Goal: Information Seeking & Learning: Learn about a topic

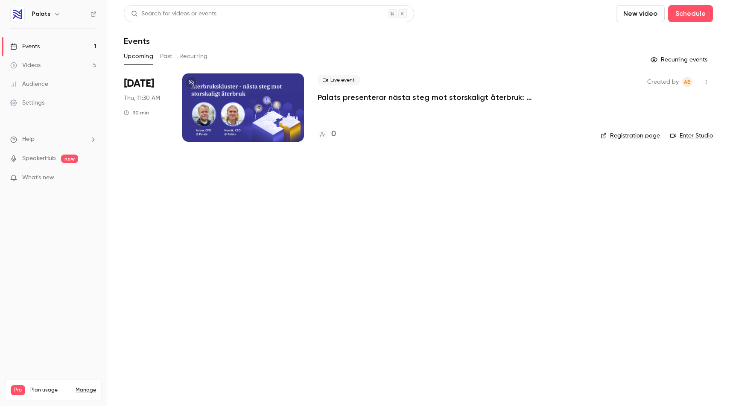
click at [62, 65] on link "Videos 5" at bounding box center [53, 65] width 107 height 19
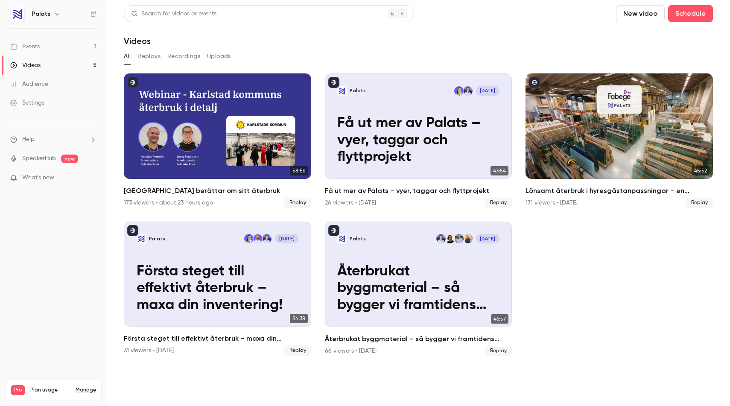
click at [176, 53] on button "Recordings" at bounding box center [183, 57] width 33 height 14
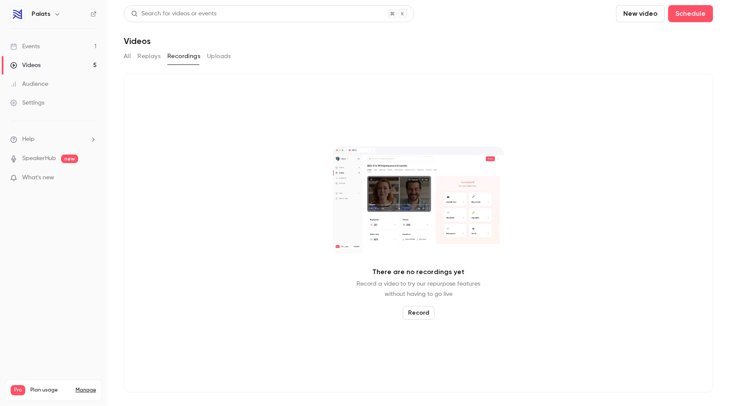
click at [129, 54] on button "All" at bounding box center [127, 57] width 7 height 14
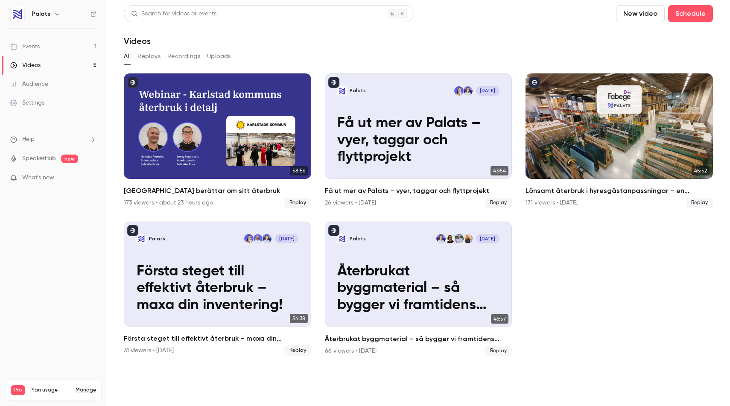
click at [151, 56] on button "Replays" at bounding box center [149, 57] width 23 height 14
click at [38, 82] on div "Audience" at bounding box center [29, 84] width 38 height 9
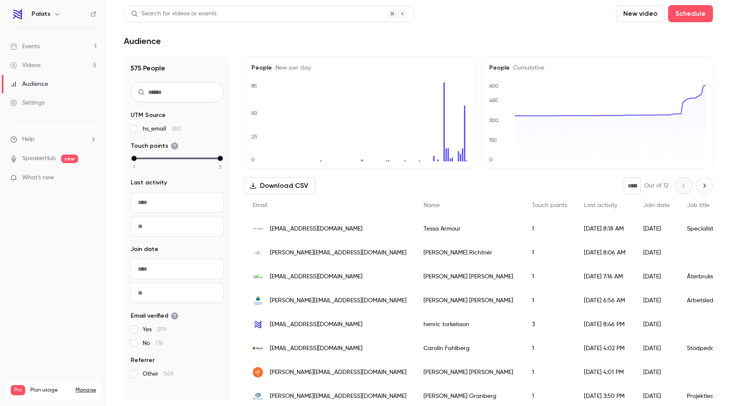
click at [38, 102] on div "Settings" at bounding box center [27, 103] width 34 height 9
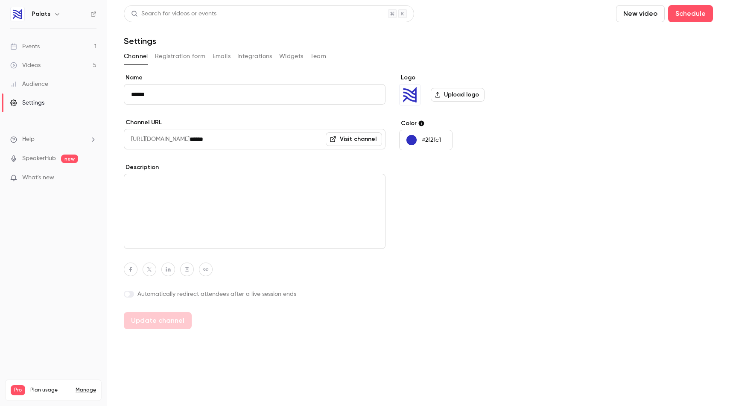
click at [33, 66] on div "Videos" at bounding box center [25, 65] width 30 height 9
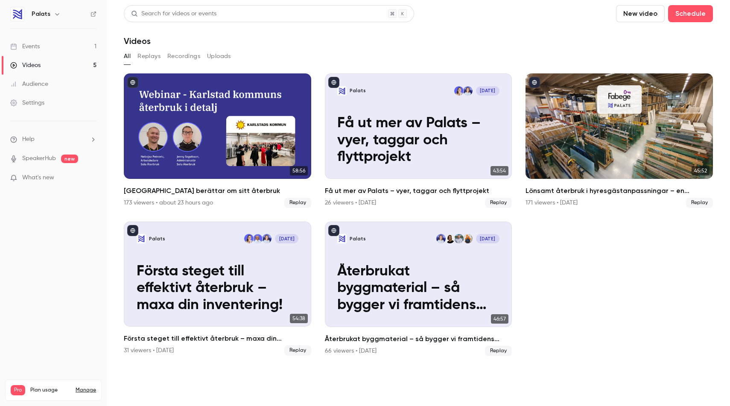
click at [38, 41] on link "Events 1" at bounding box center [53, 46] width 107 height 19
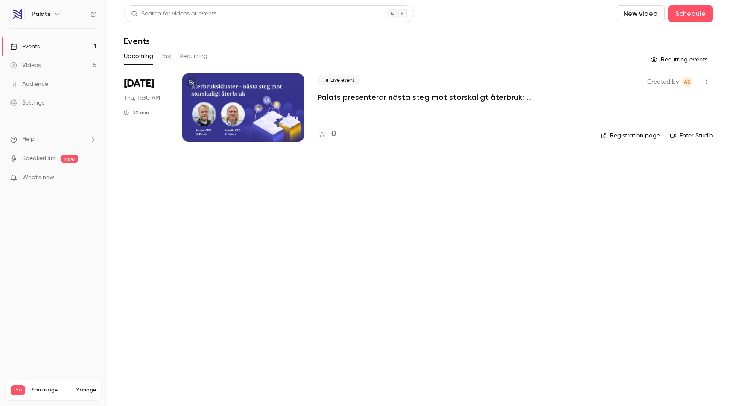
click at [44, 65] on link "Videos 5" at bounding box center [53, 65] width 107 height 19
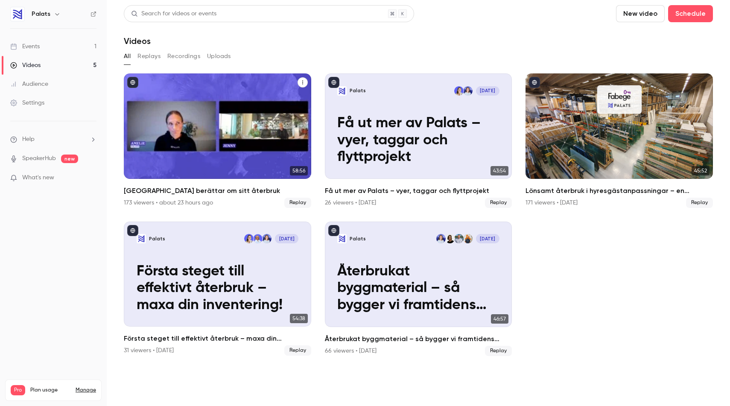
click at [226, 114] on div "Karlstads kommun berättar om sitt återbruk" at bounding box center [217, 125] width 187 height 105
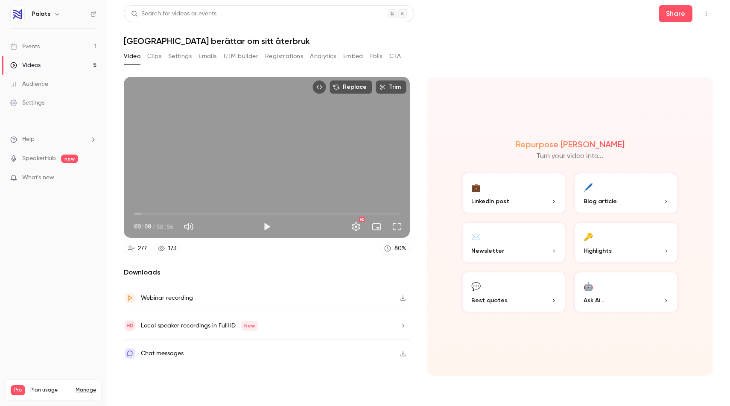
click at [403, 354] on icon "button" at bounding box center [403, 354] width 5 height 6
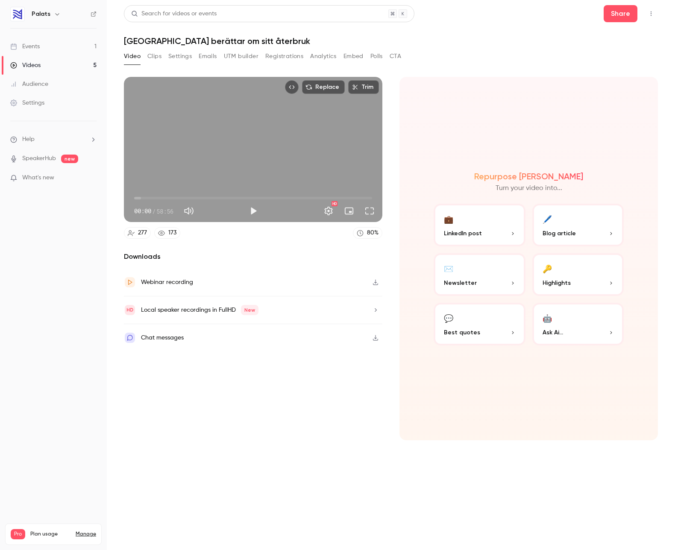
click at [45, 61] on link "Videos 5" at bounding box center [53, 65] width 107 height 19
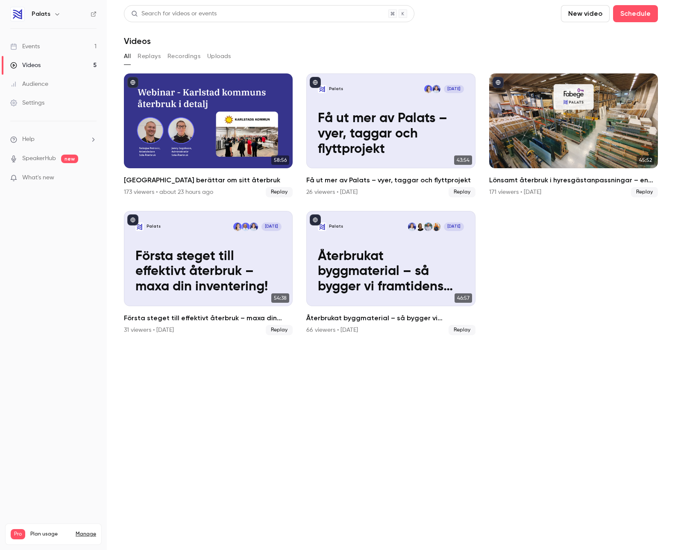
click at [151, 55] on button "Replays" at bounding box center [149, 57] width 23 height 14
click at [53, 47] on link "Events 1" at bounding box center [53, 46] width 107 height 19
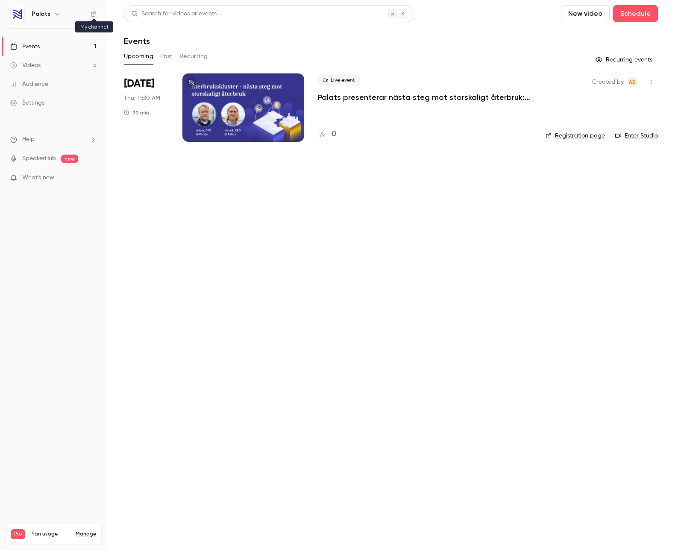
click at [95, 13] on icon at bounding box center [94, 14] width 6 height 6
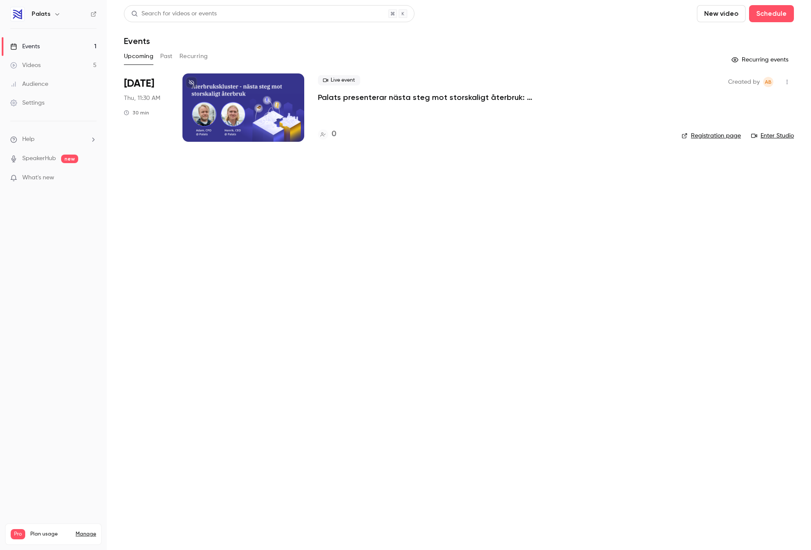
click at [62, 65] on link "Videos 5" at bounding box center [53, 65] width 107 height 19
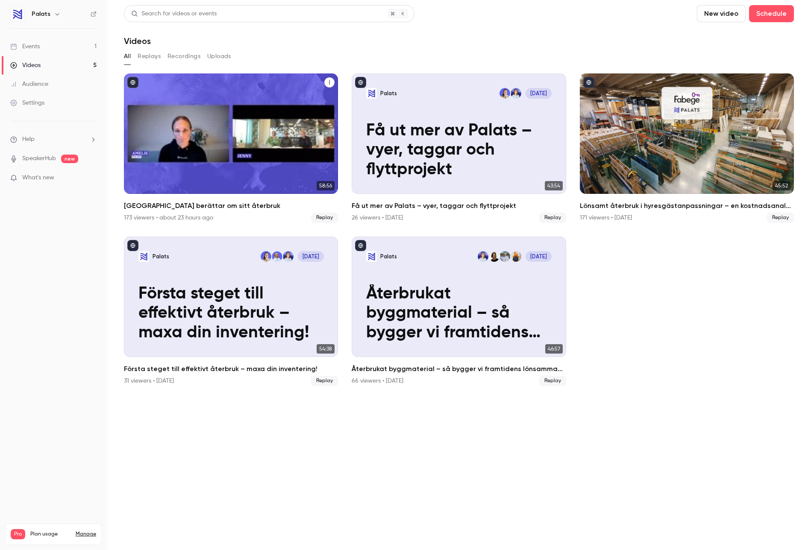
click at [251, 89] on div "Karlstads kommun berättar om sitt återbruk" at bounding box center [231, 133] width 214 height 120
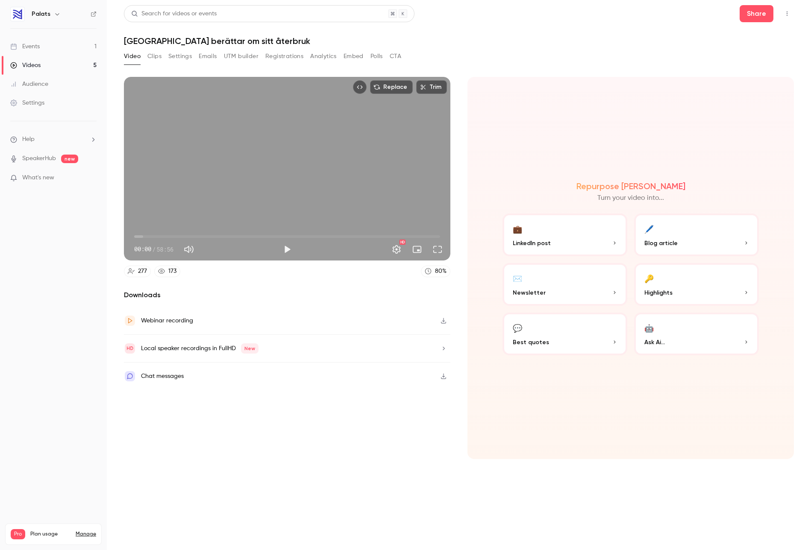
click at [443, 349] on icon "button" at bounding box center [443, 348] width 2 height 3
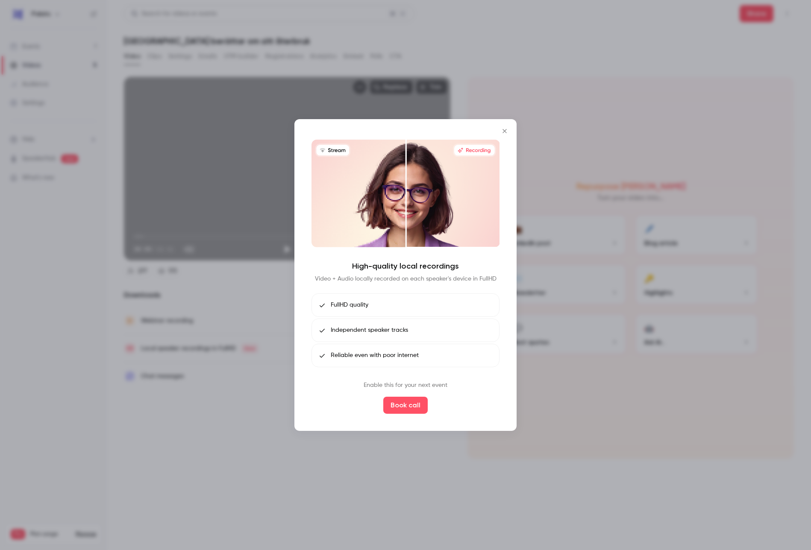
click at [503, 132] on icon "Close" at bounding box center [504, 131] width 10 height 7
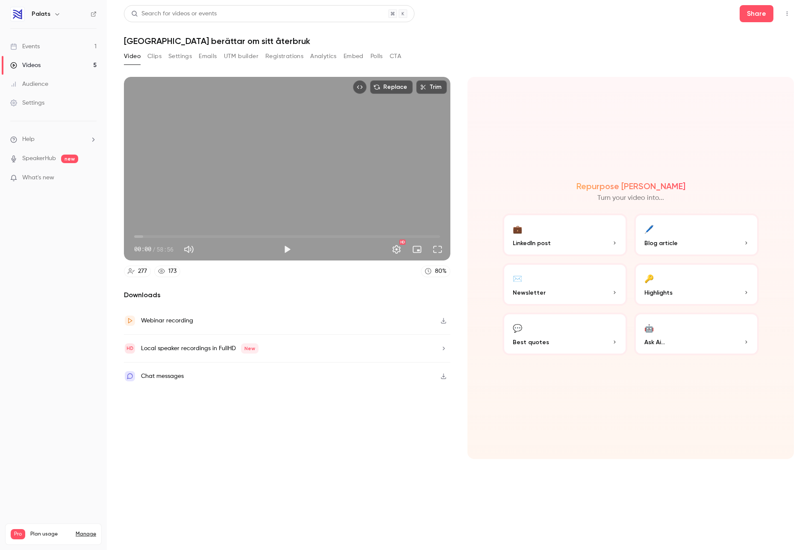
click at [161, 55] on button "Clips" at bounding box center [154, 57] width 14 height 14
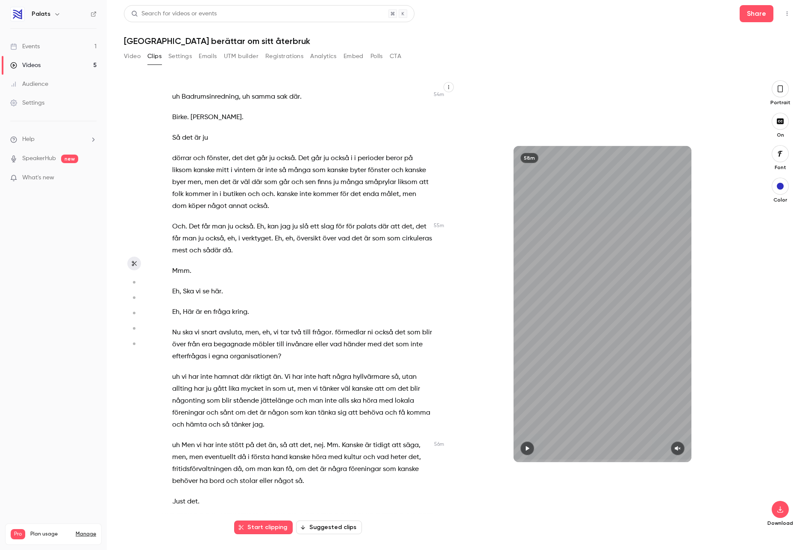
scroll to position [12104, 0]
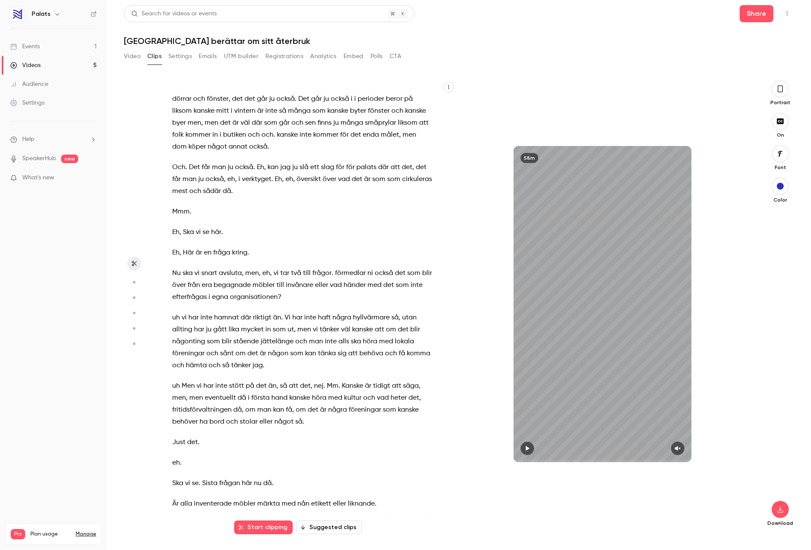
click at [450, 87] on icon "button" at bounding box center [448, 87] width 5 height 5
click at [419, 110] on div "Copy transcript" at bounding box center [413, 107] width 65 height 9
